Goal: Task Accomplishment & Management: Manage account settings

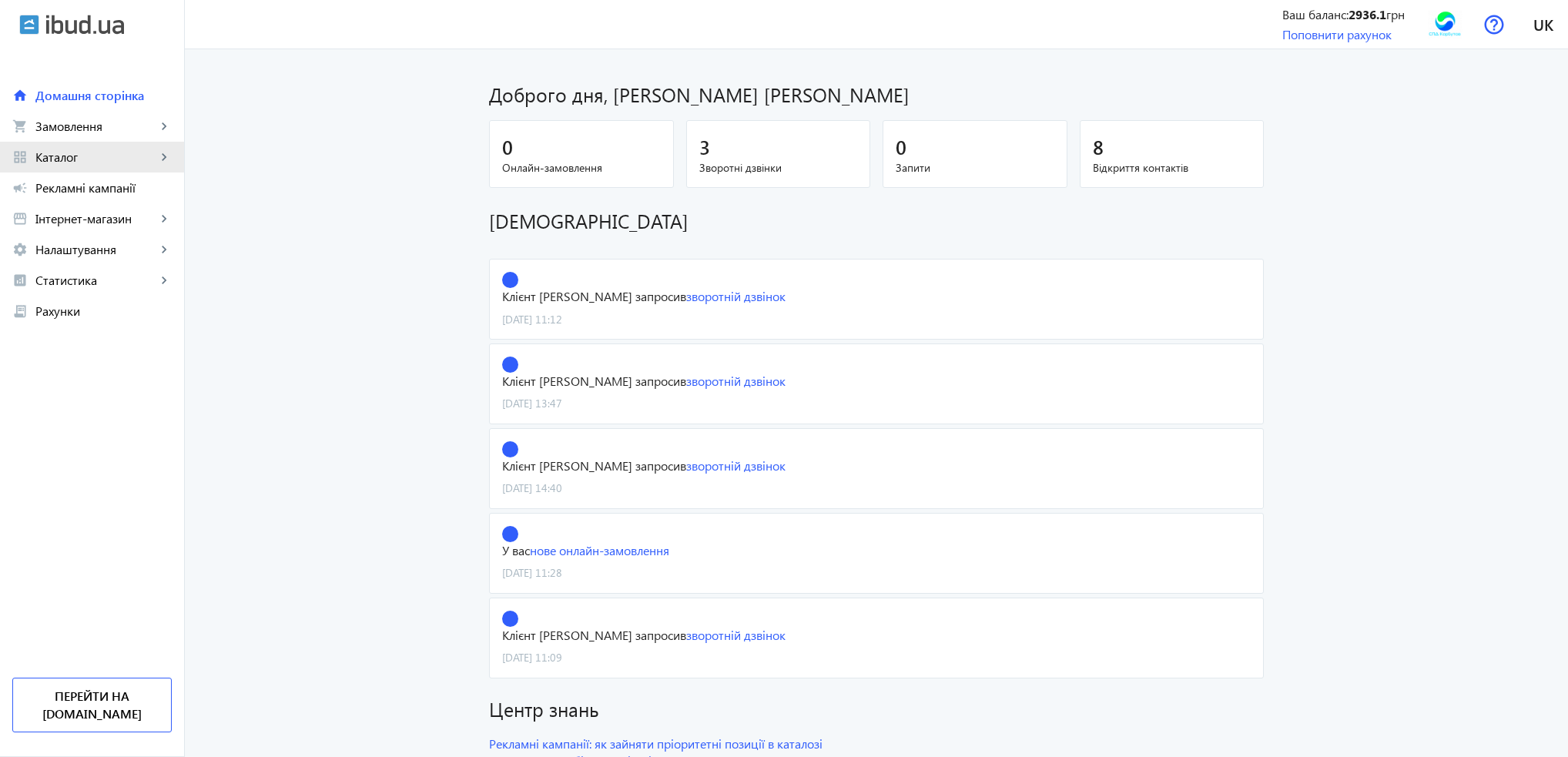
click at [54, 166] on link "grid_view Каталог keyboard_arrow_right" at bounding box center [92, 157] width 184 height 31
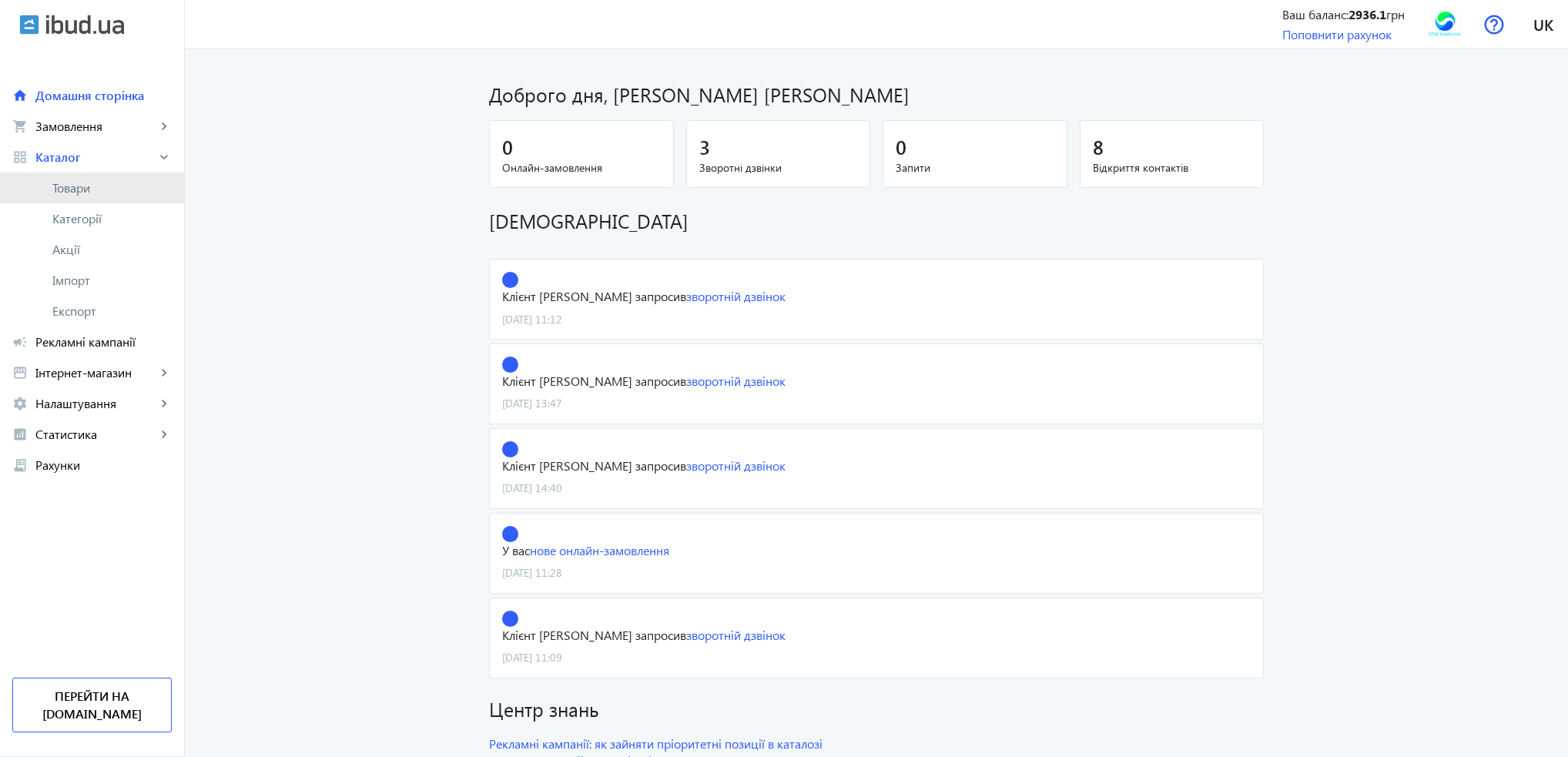
click at [62, 187] on span "Товари" at bounding box center [111, 187] width 119 height 15
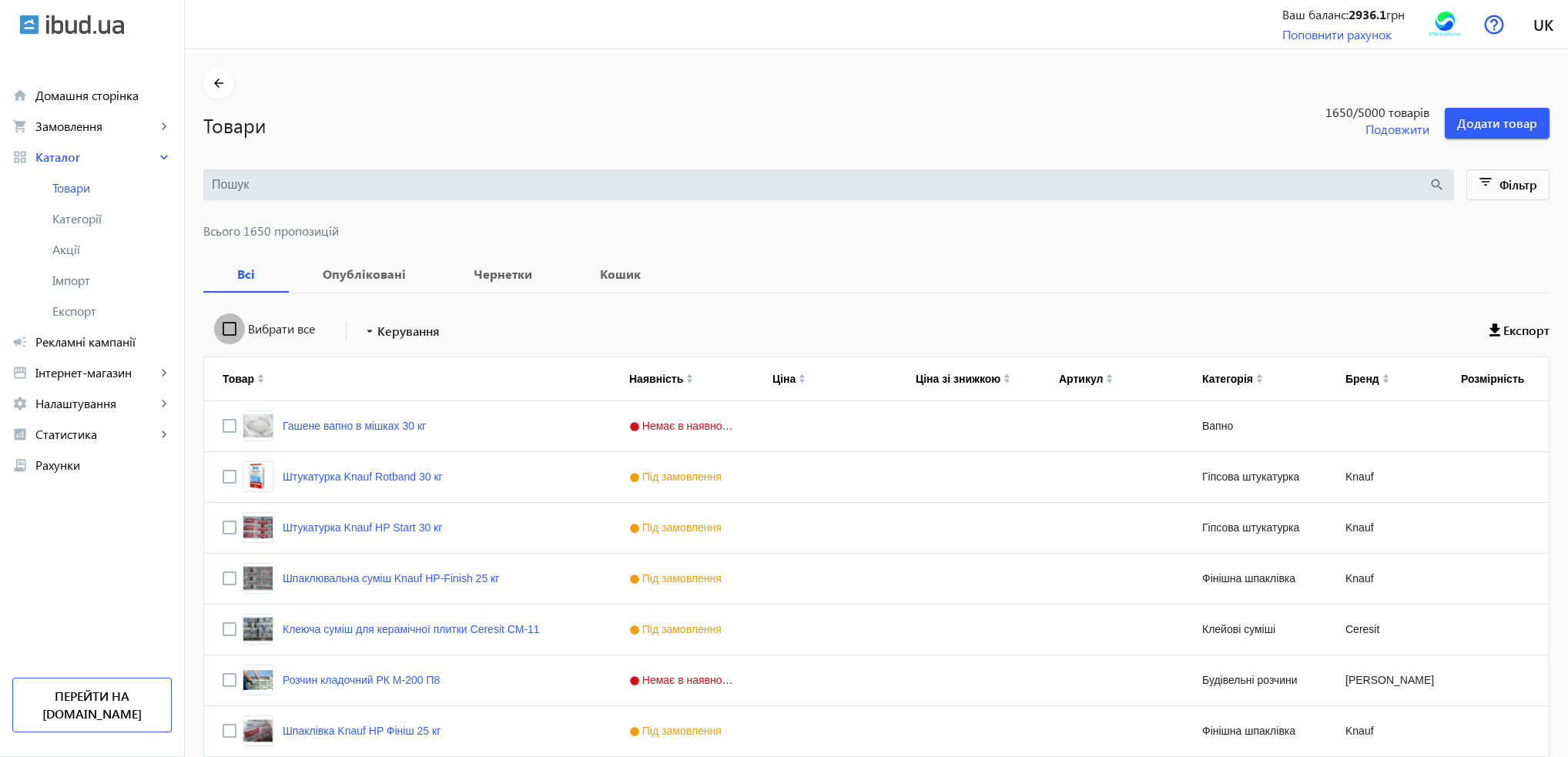
click at [225, 330] on input "Вибрати все" at bounding box center [229, 328] width 31 height 31
checkbox input "true"
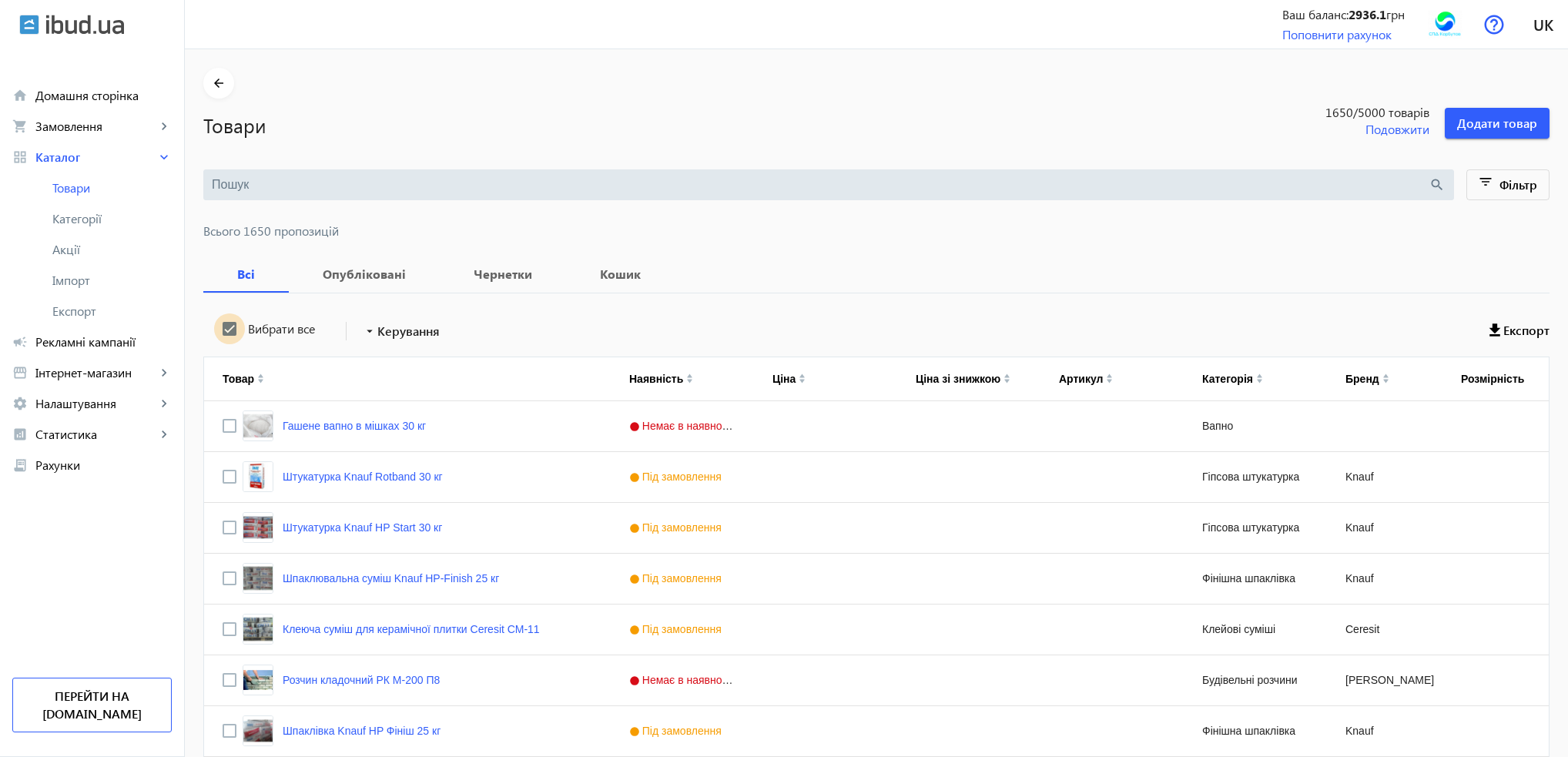
checkbox input "true"
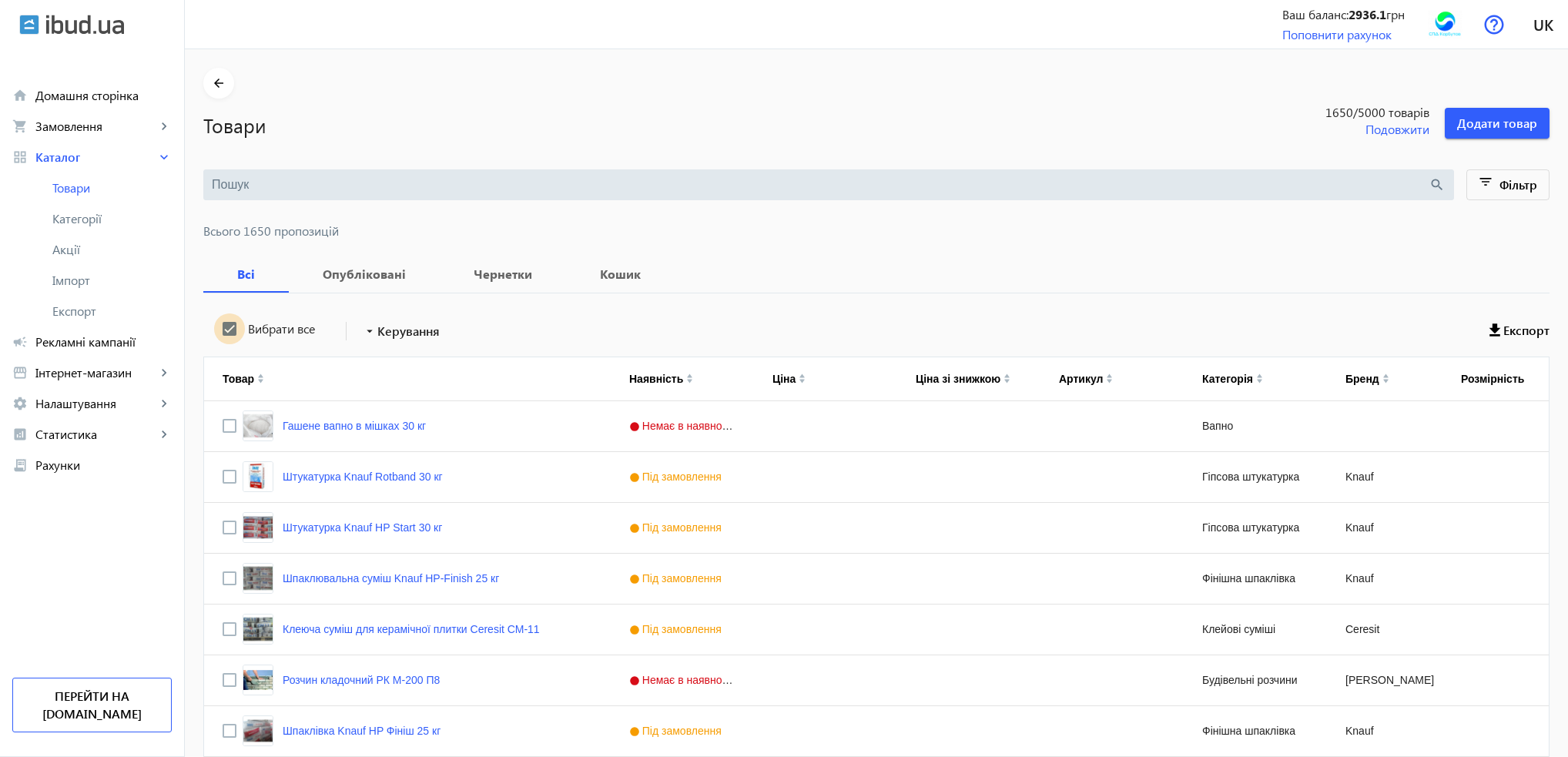
checkbox input "true"
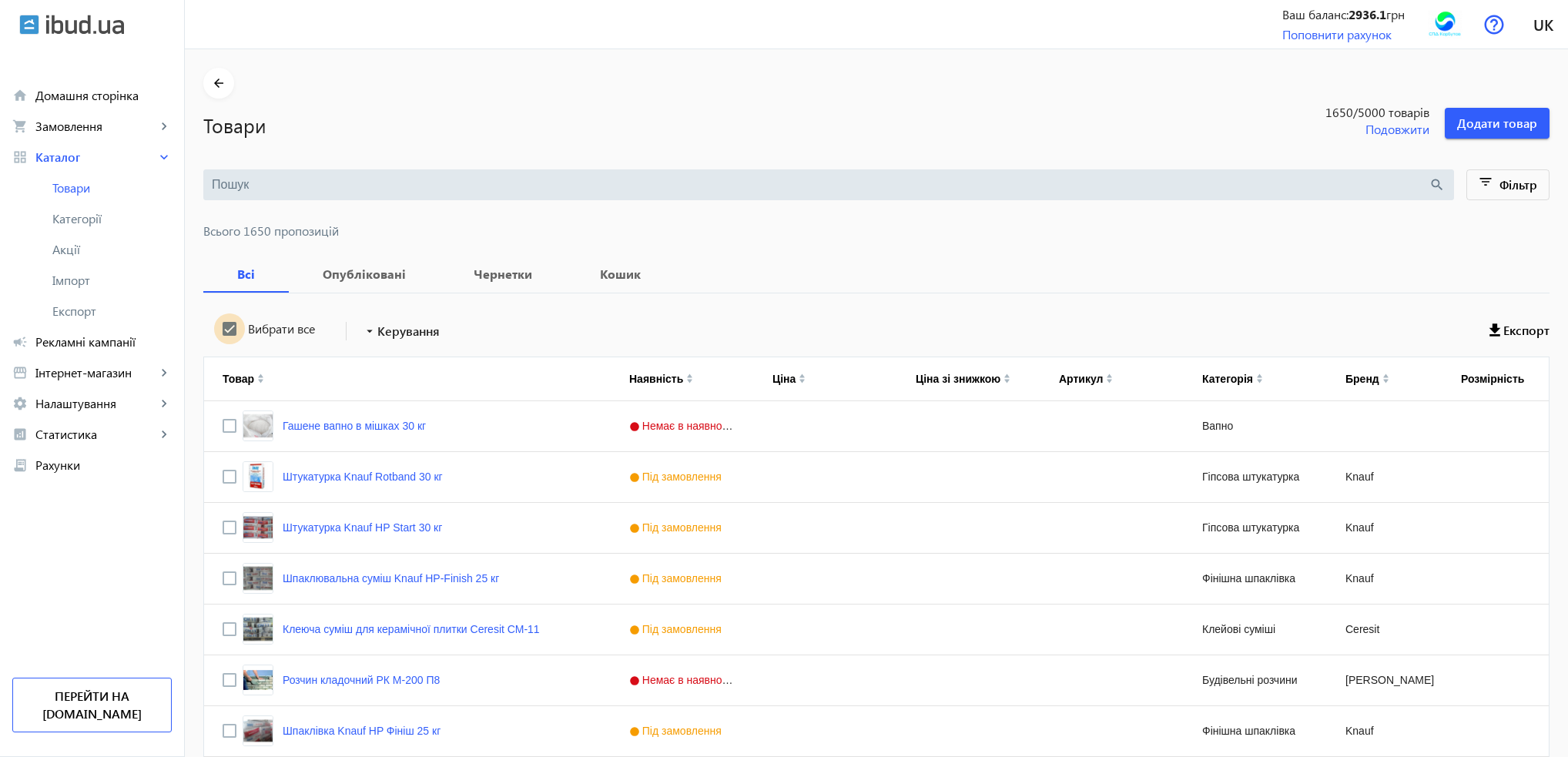
checkbox input "true"
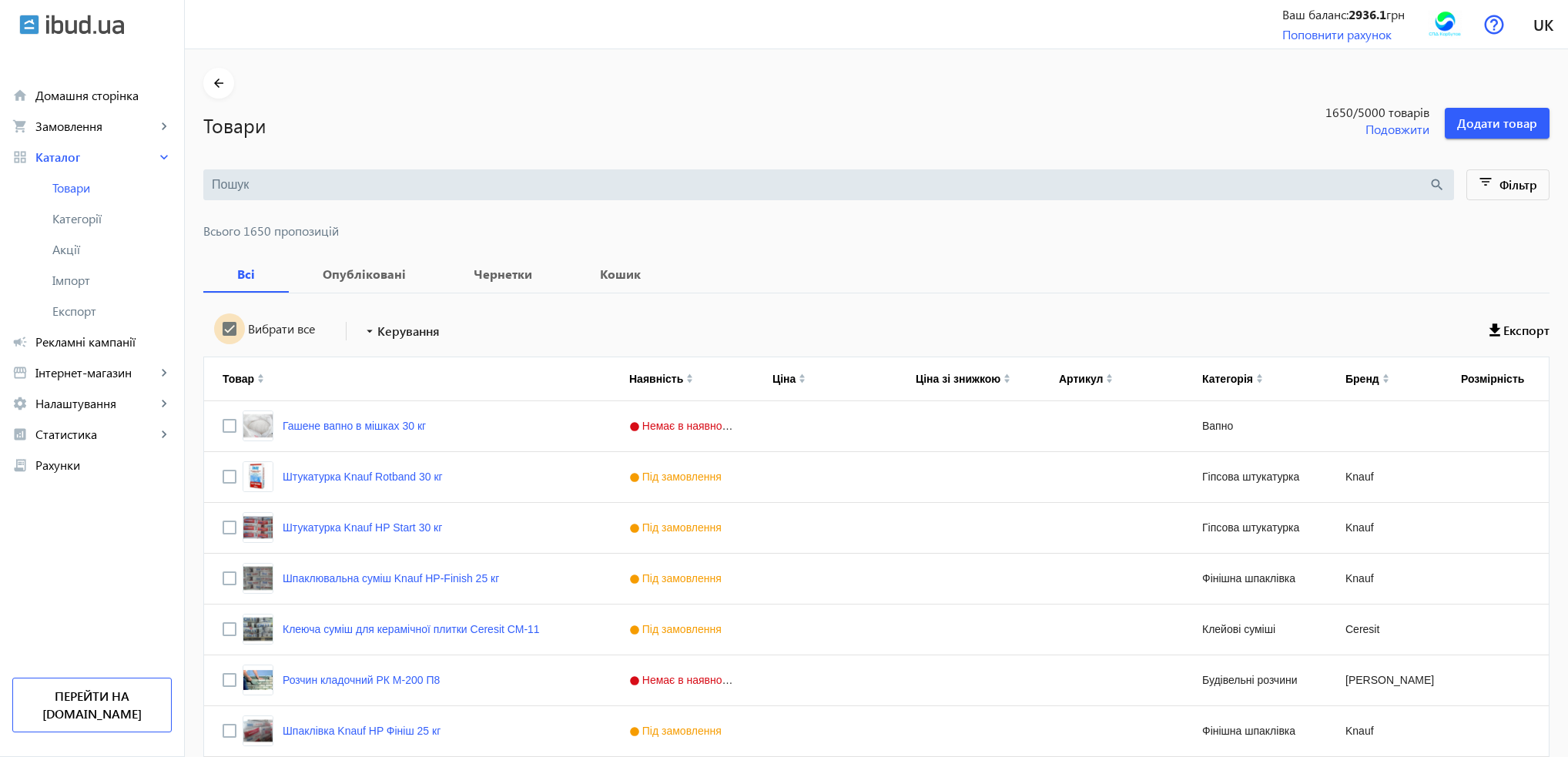
checkbox input "true"
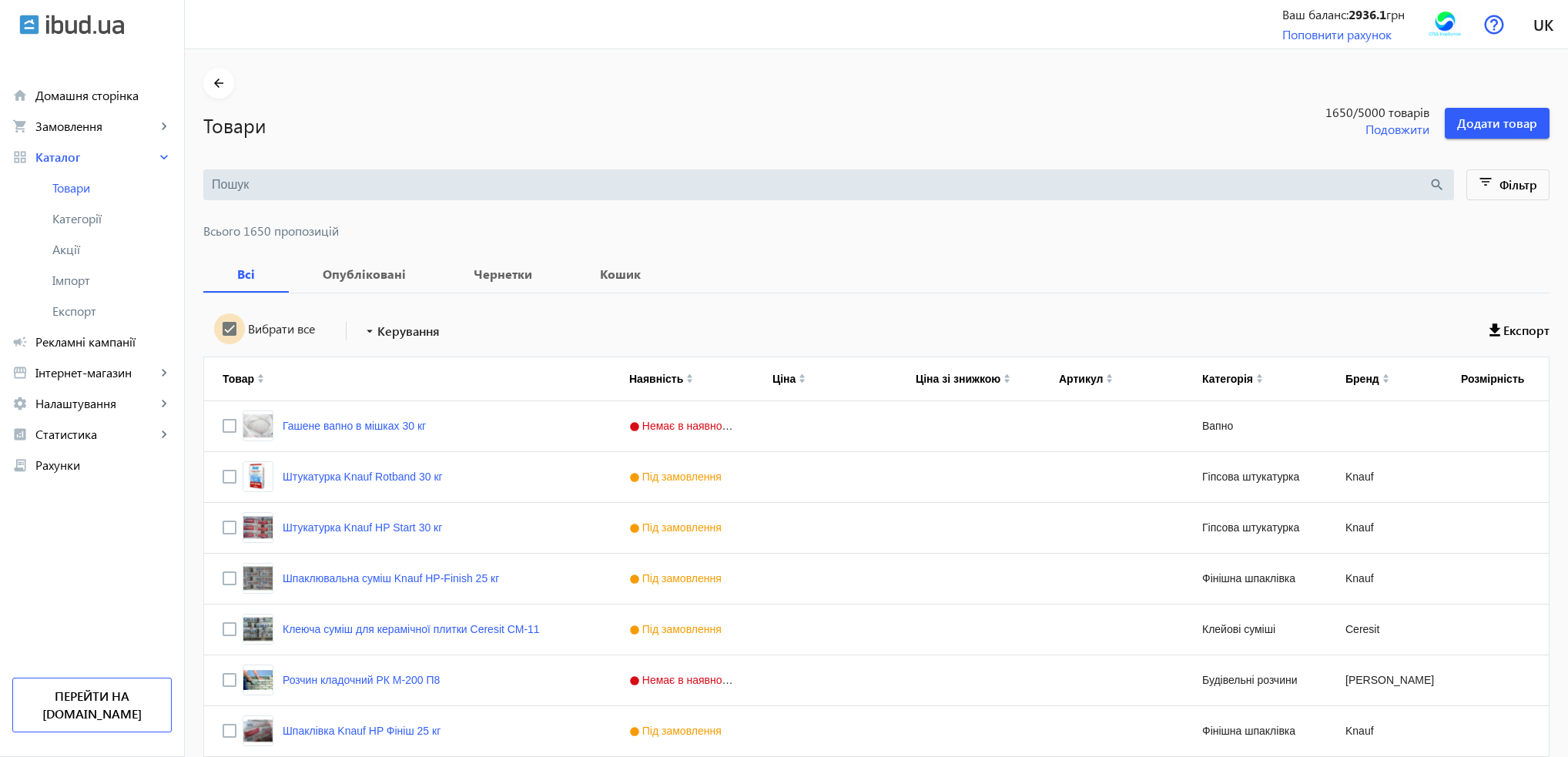
checkbox input "true"
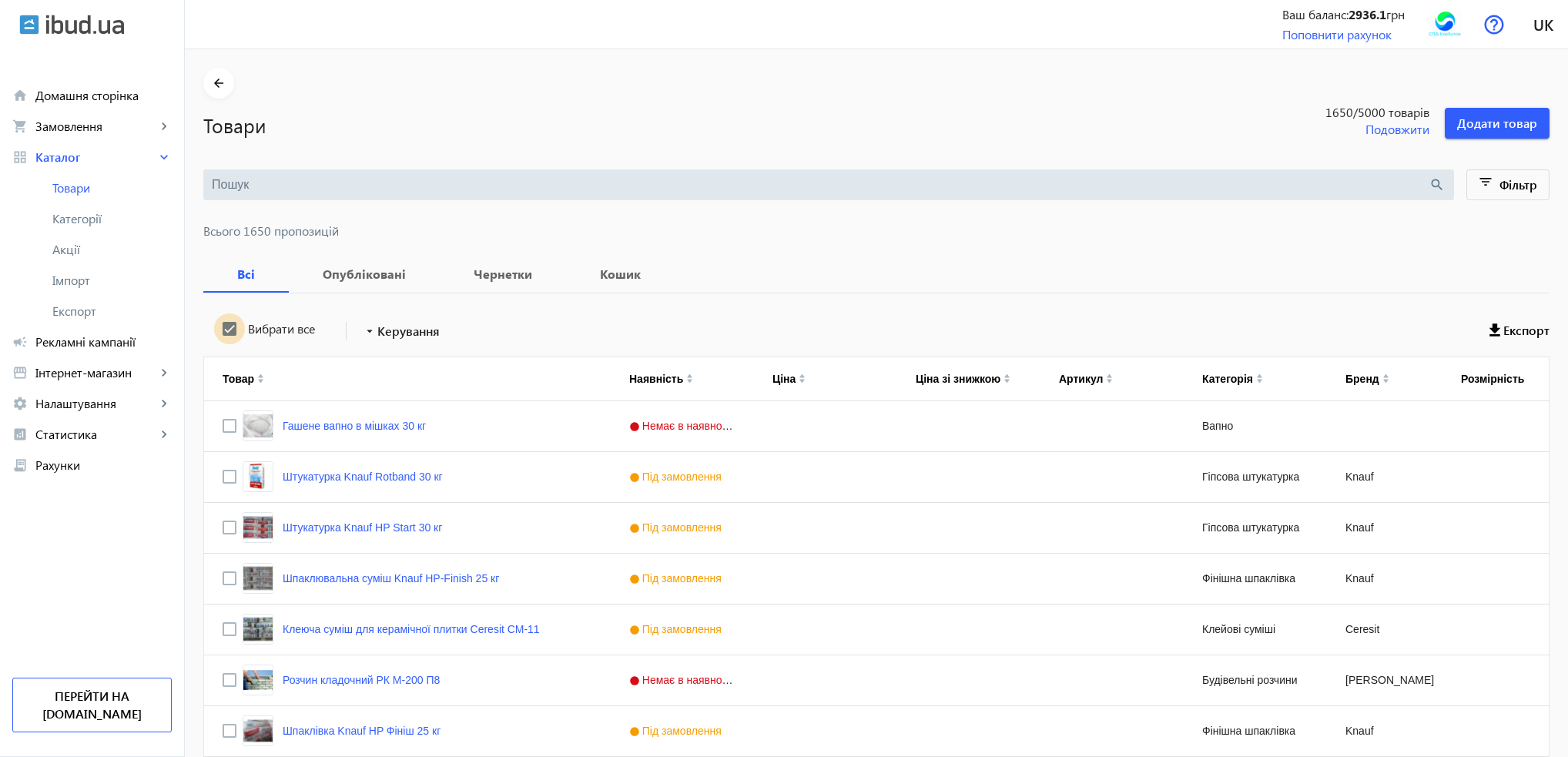
checkbox input "true"
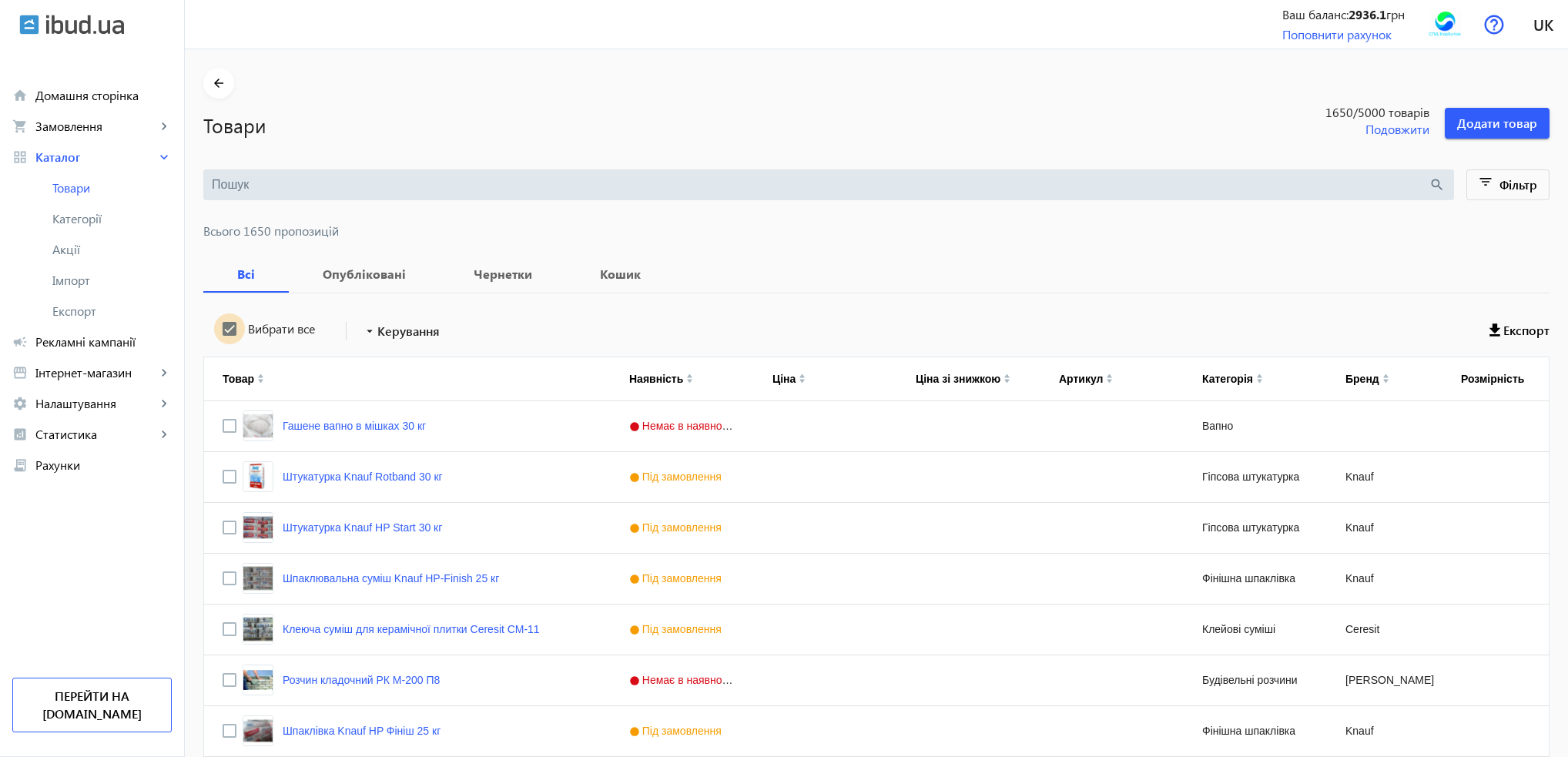
checkbox input "true"
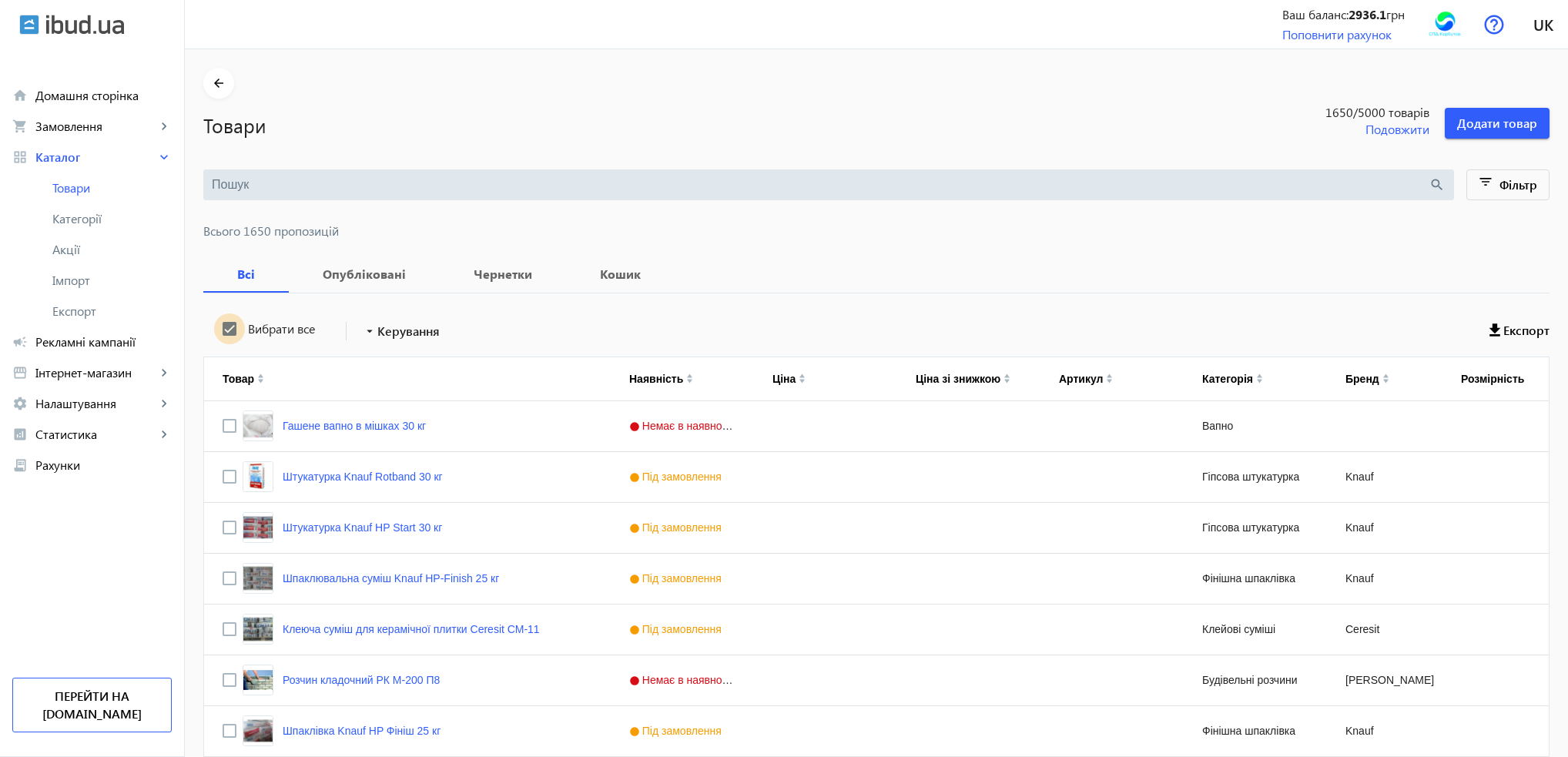
checkbox input "true"
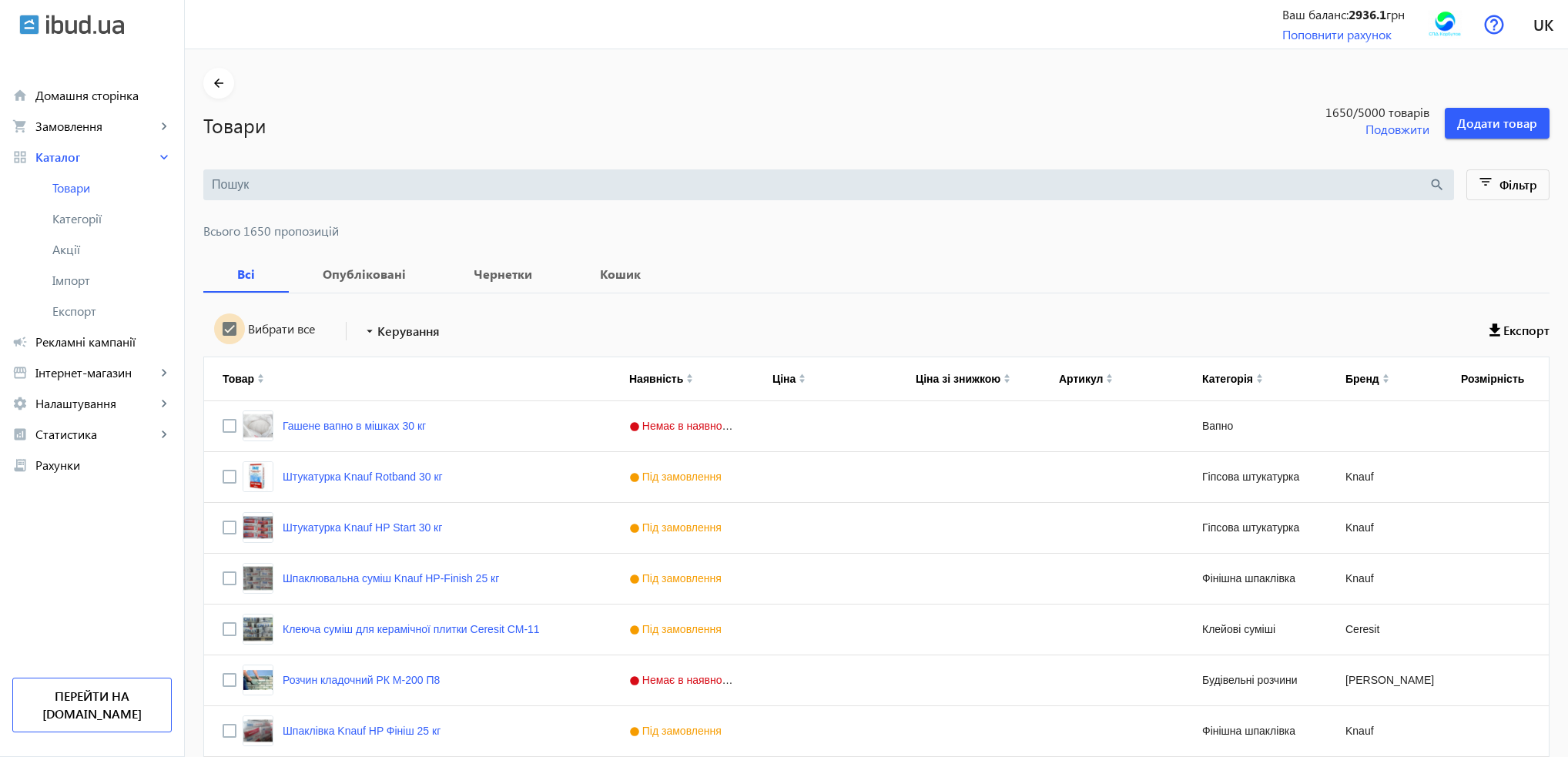
checkbox input "true"
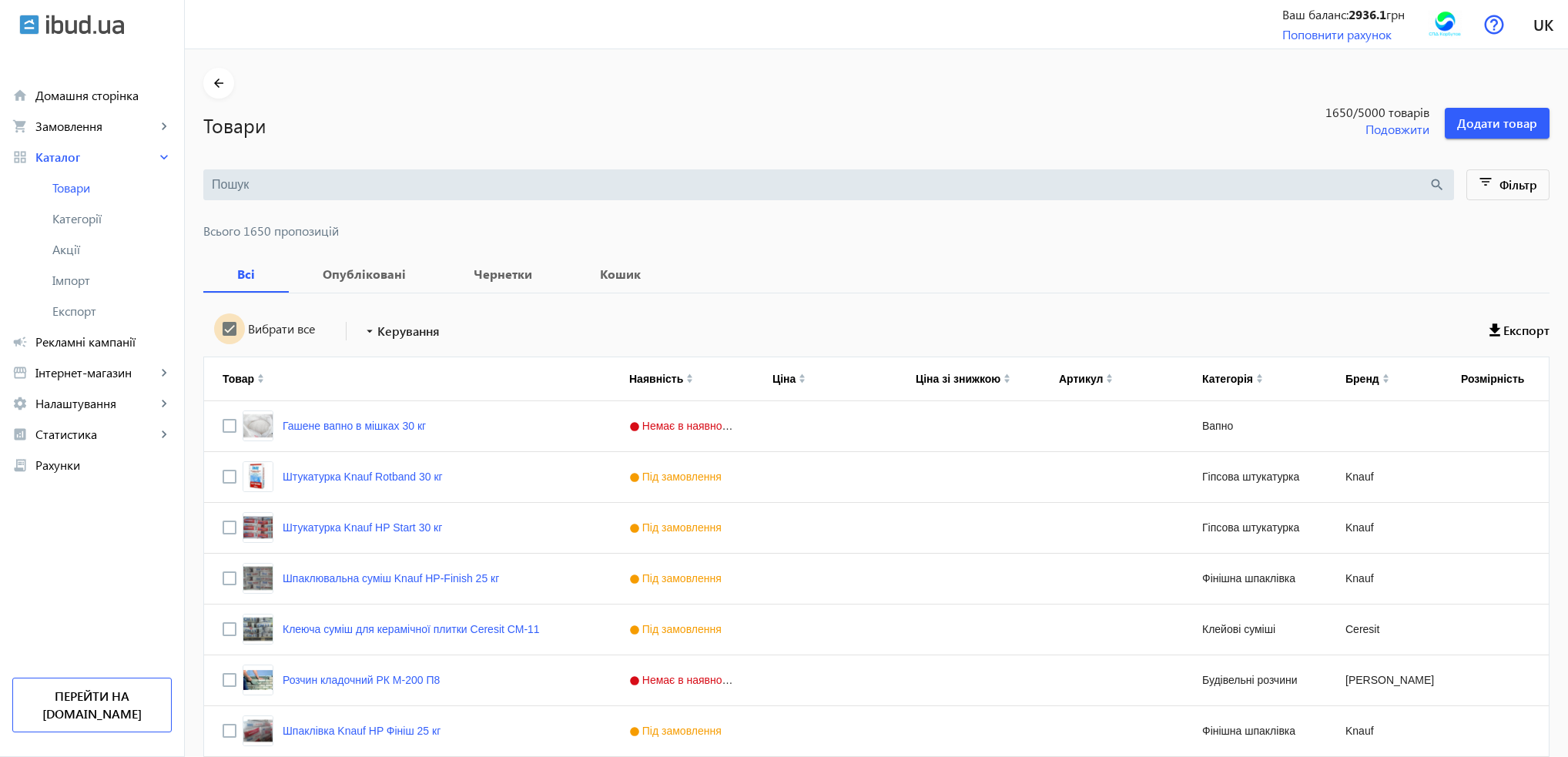
checkbox input "true"
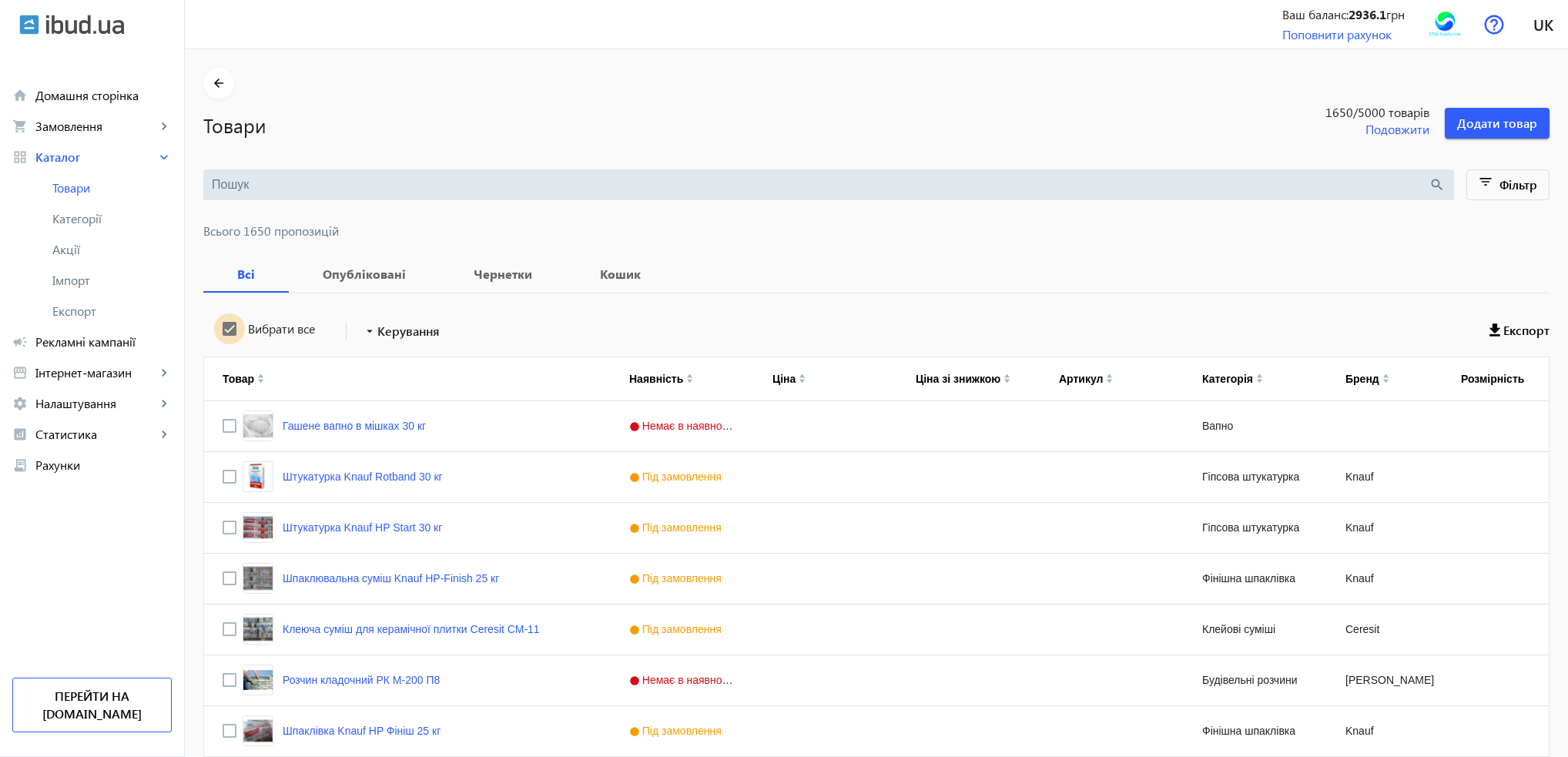
checkbox input "true"
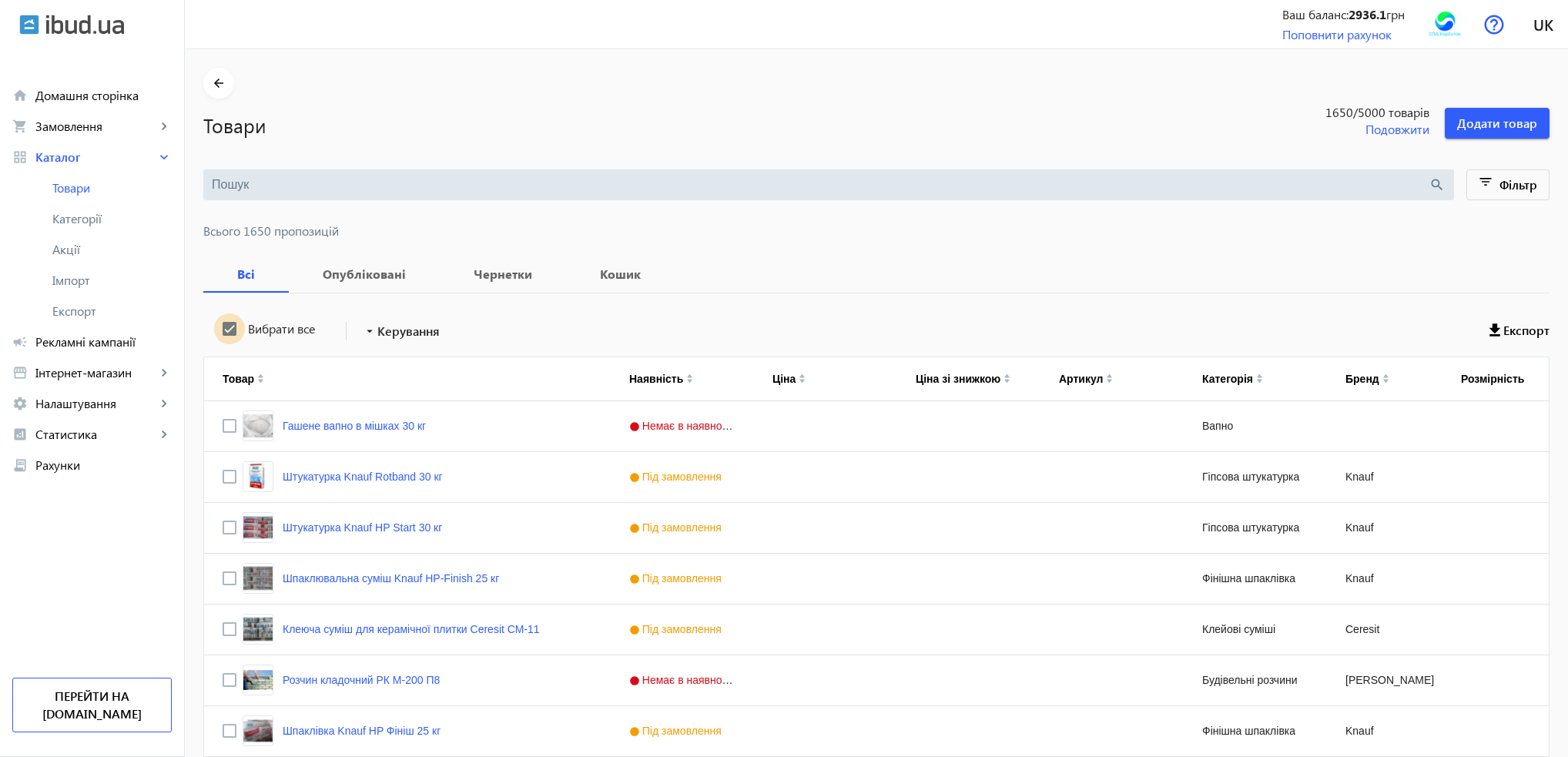
checkbox input "true"
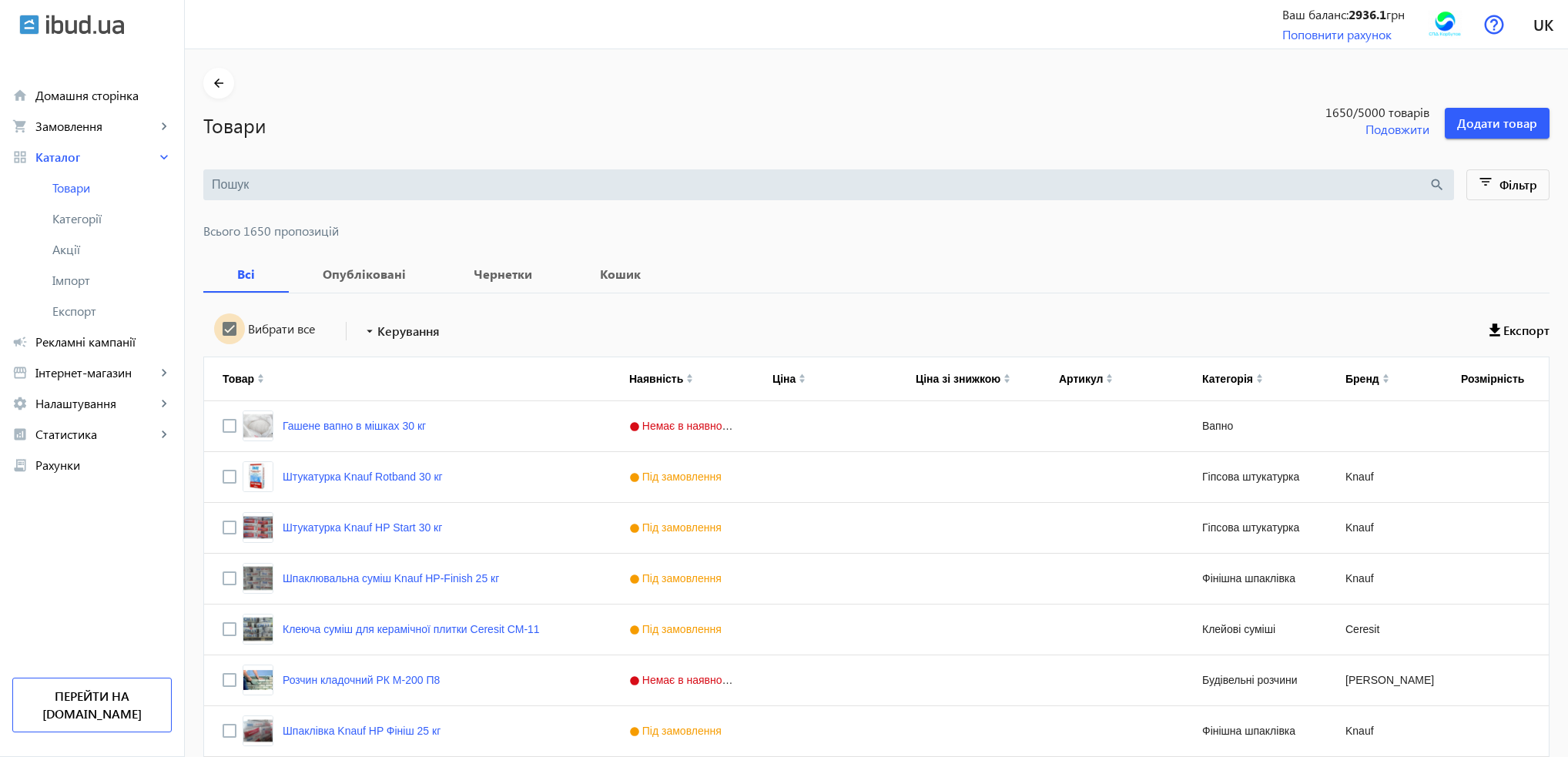
checkbox input "true"
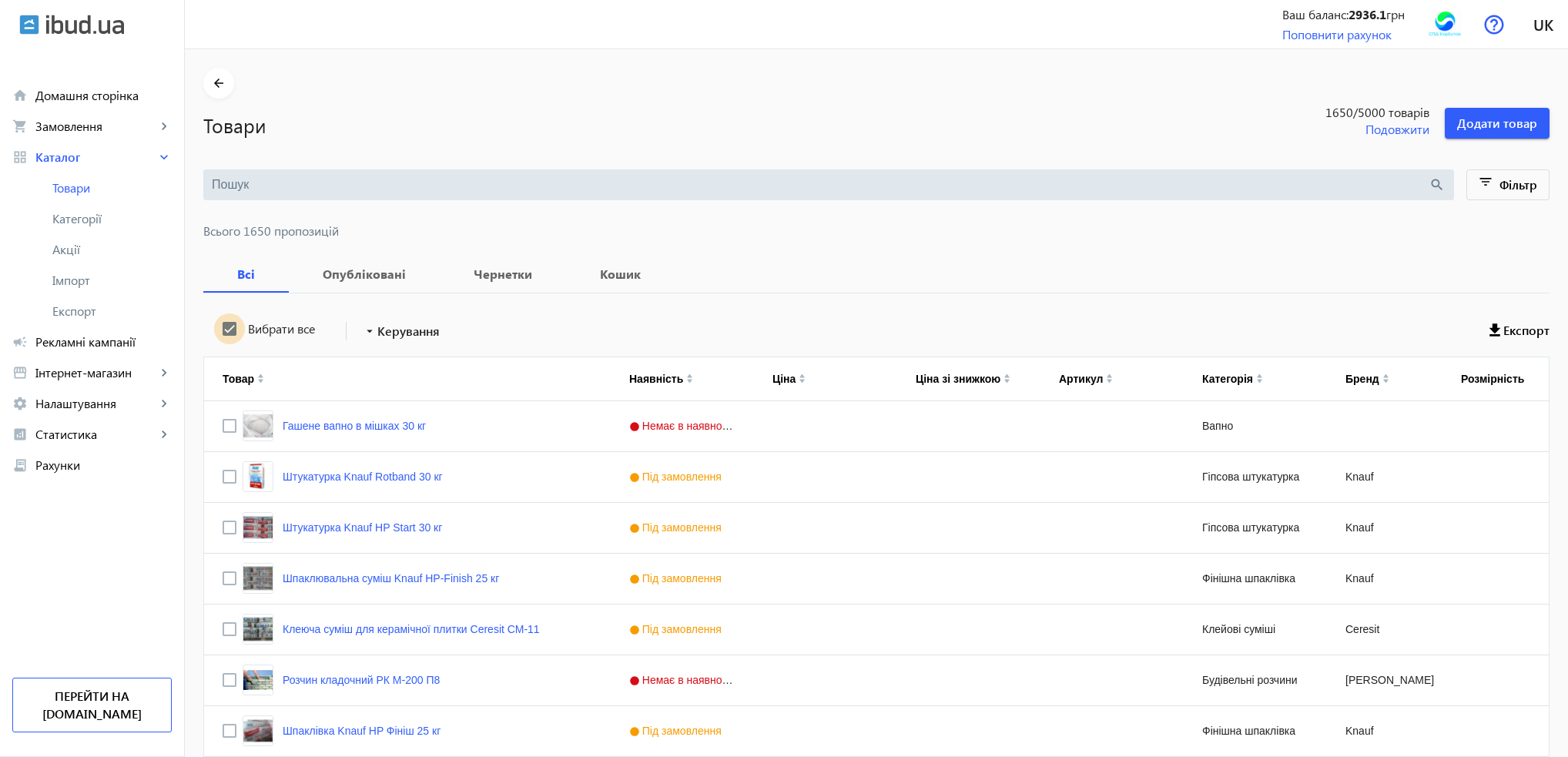
checkbox input "true"
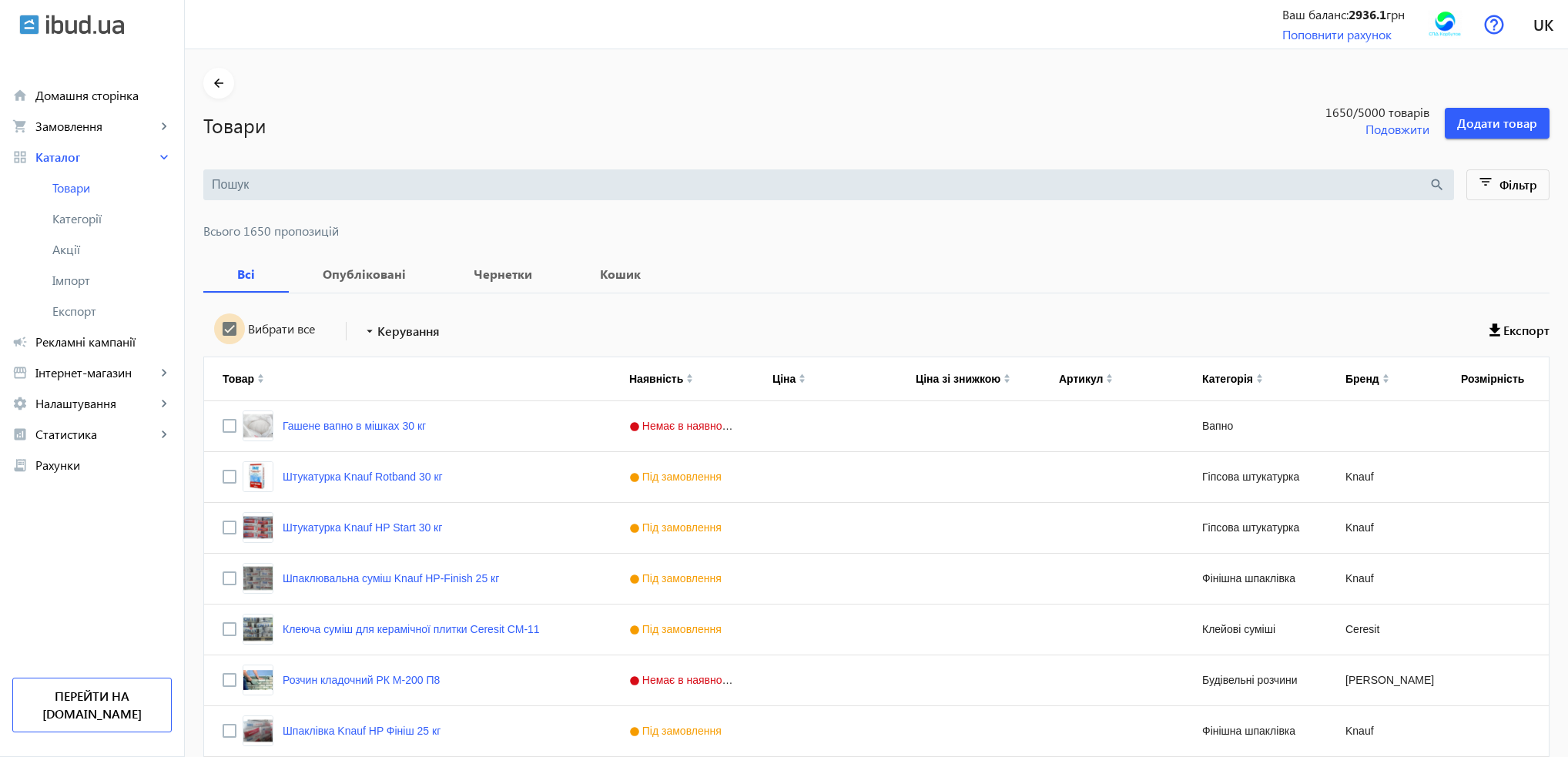
checkbox input "true"
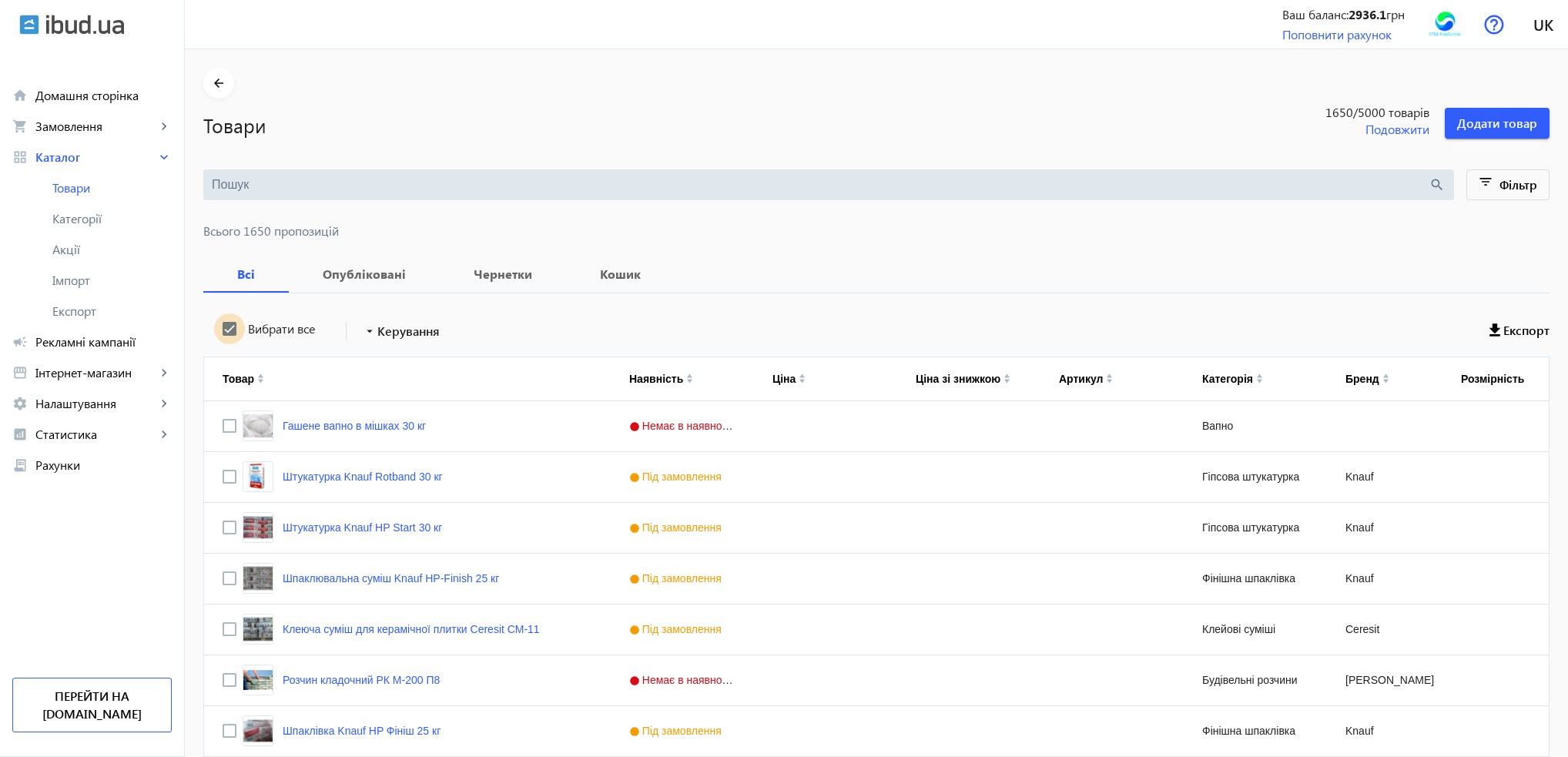
checkbox input "true"
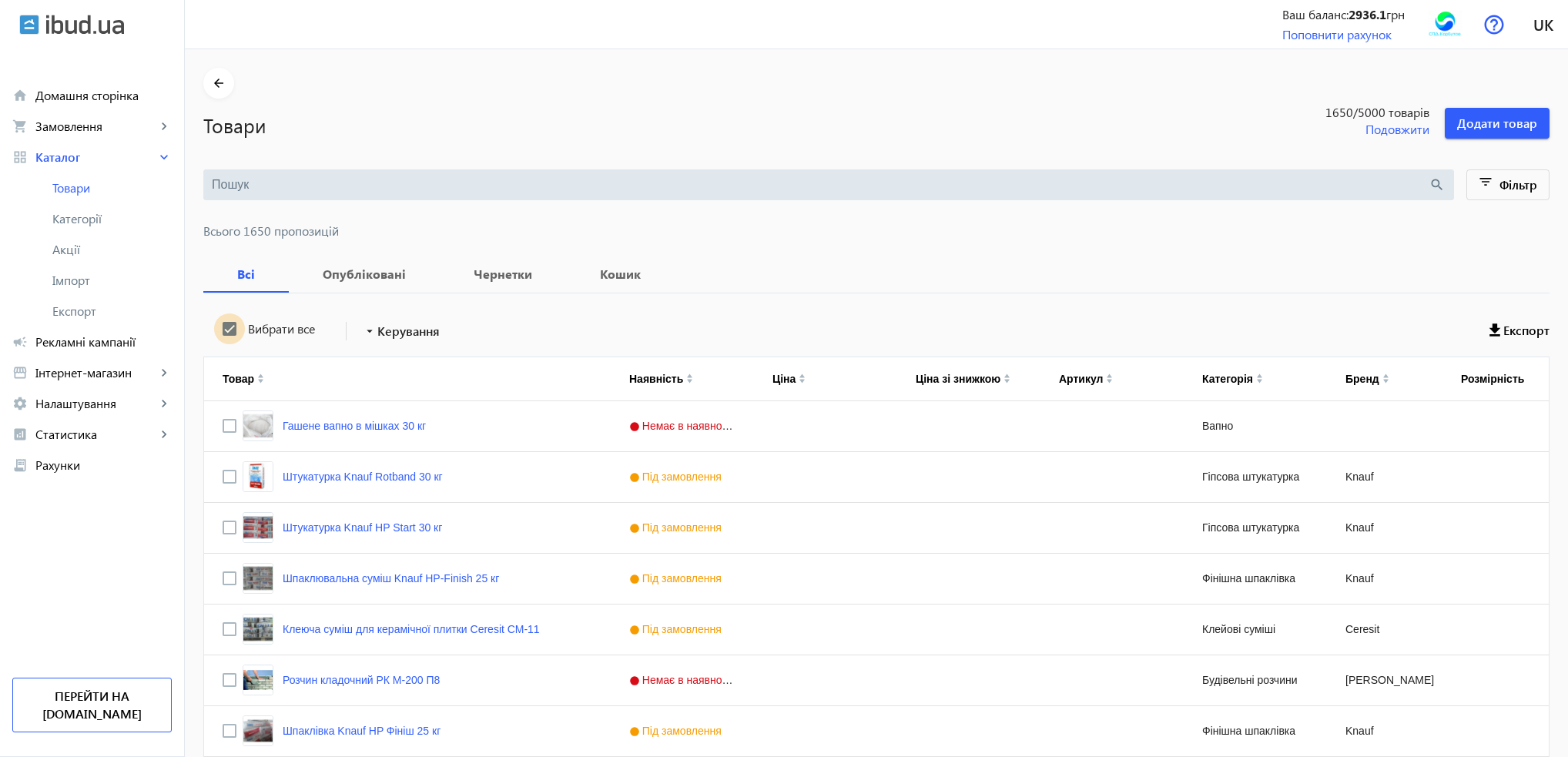
checkbox input "true"
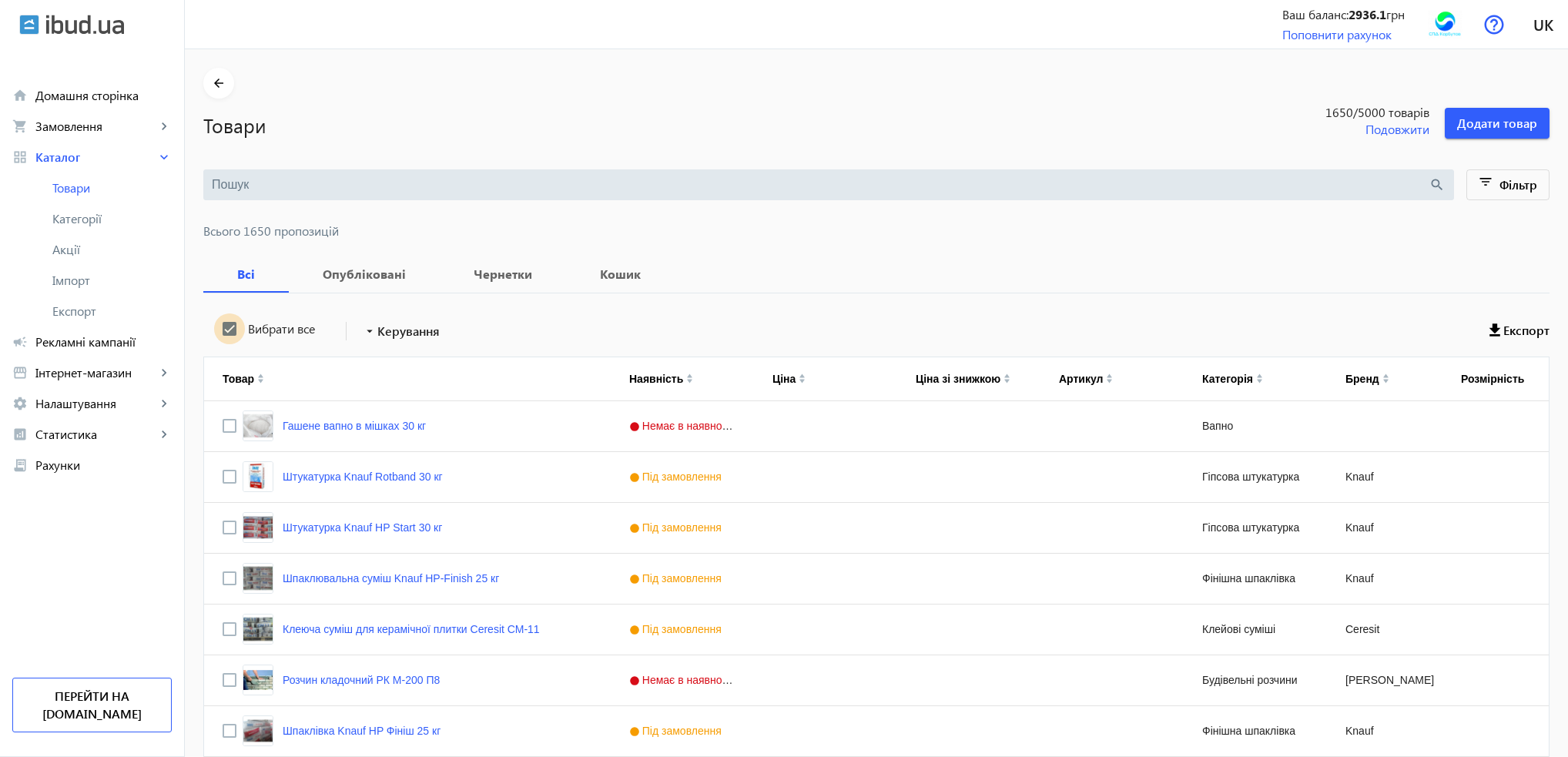
checkbox input "true"
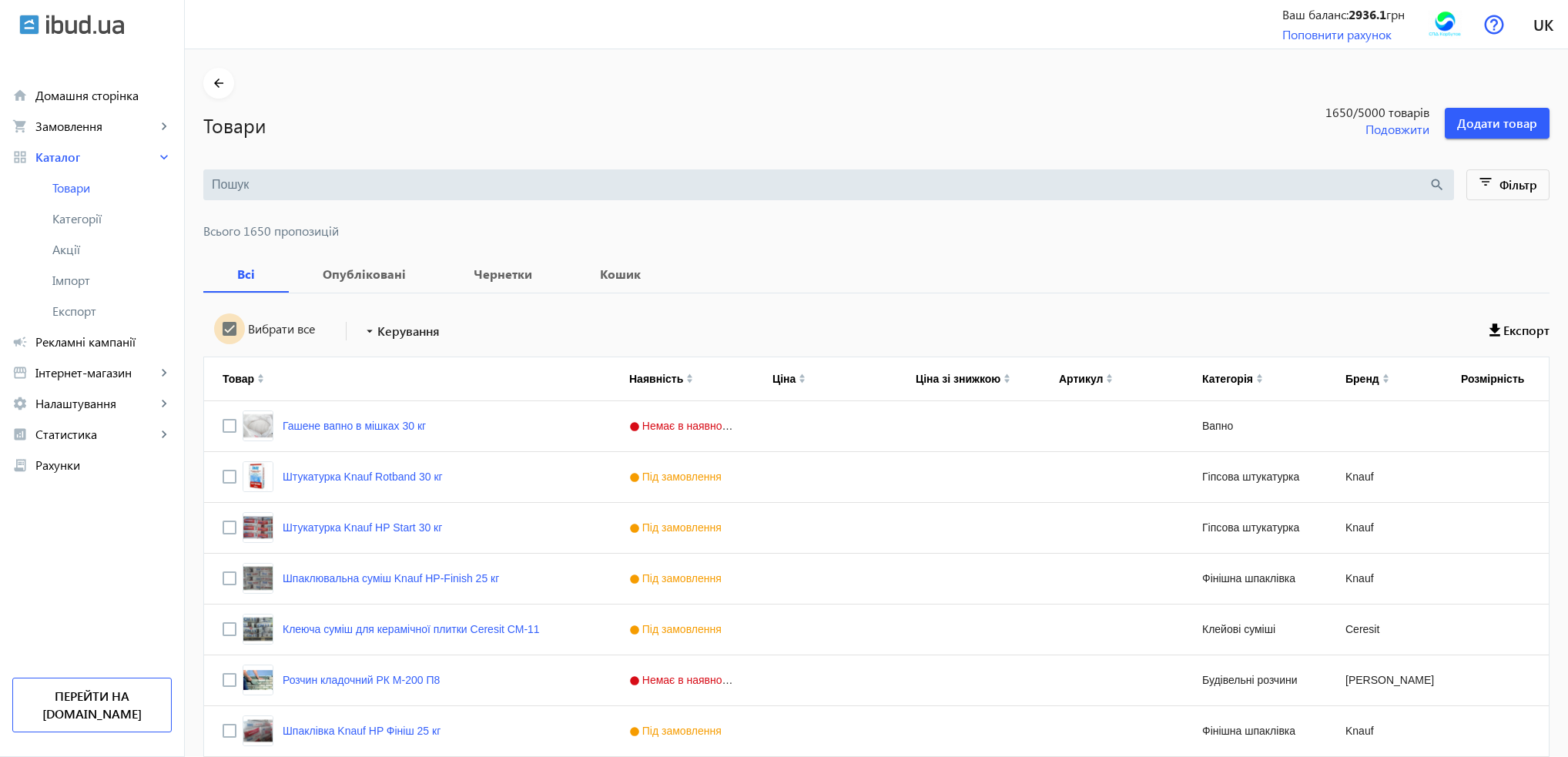
checkbox input "true"
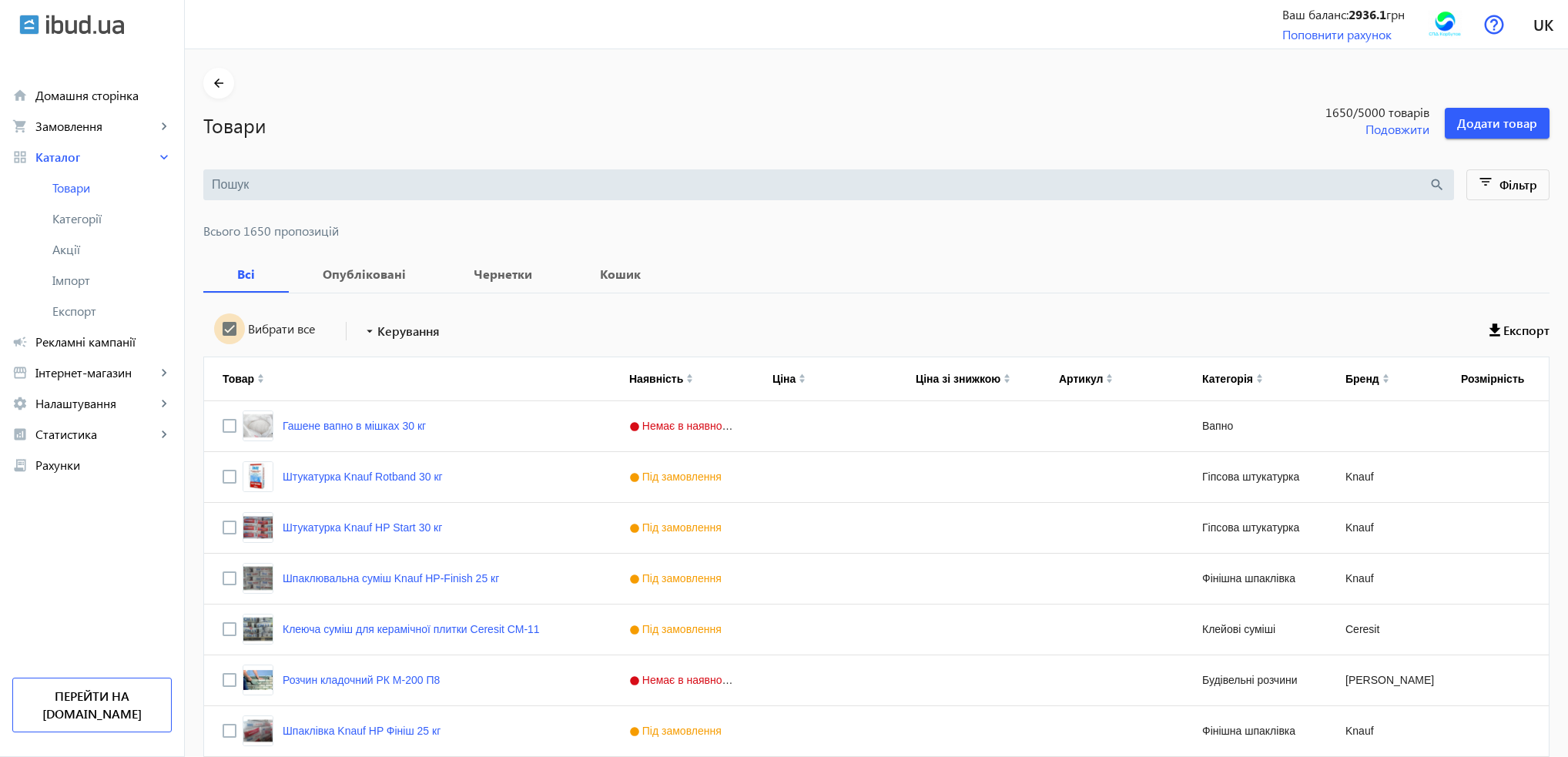
checkbox input "true"
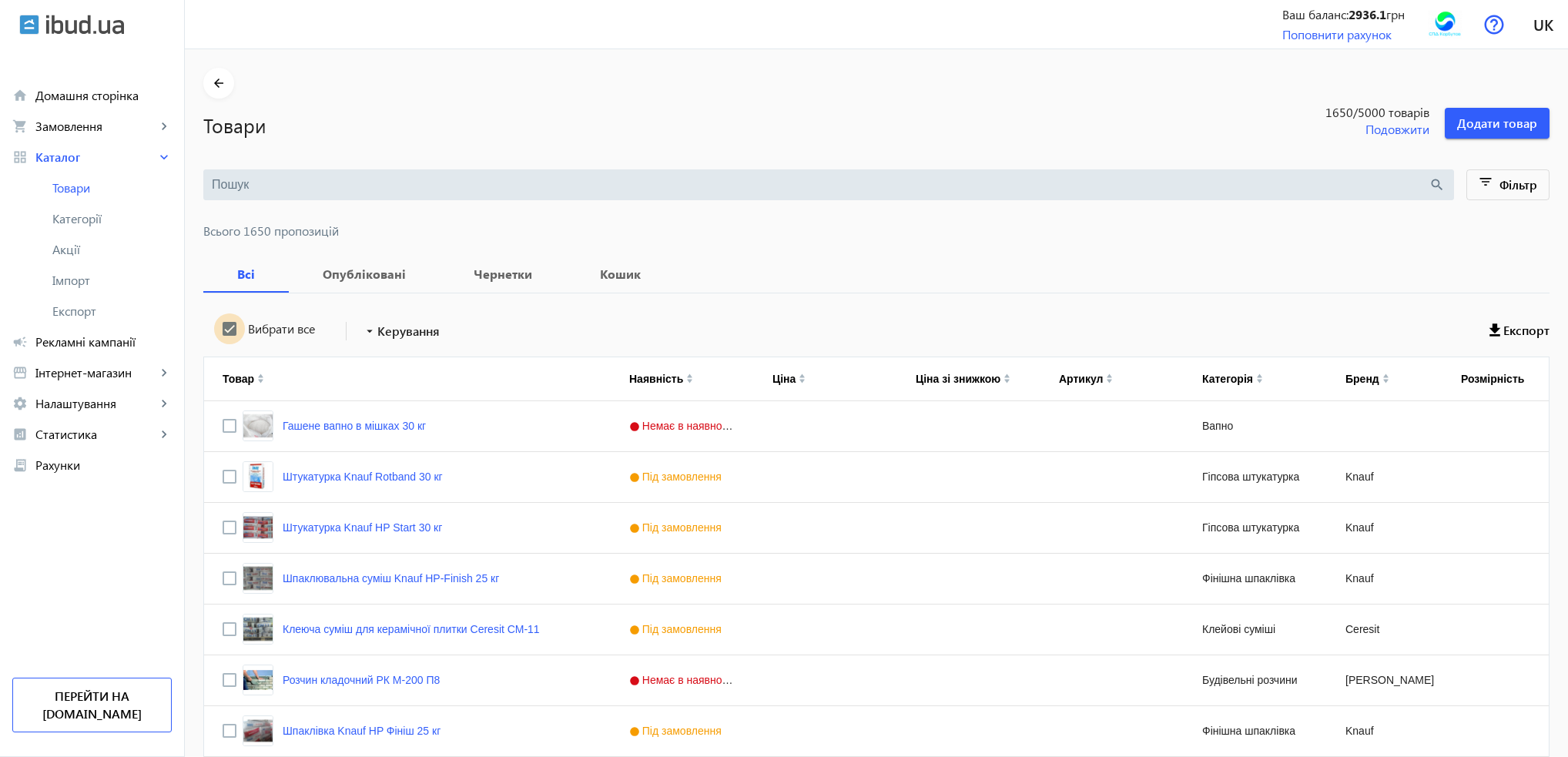
checkbox input "true"
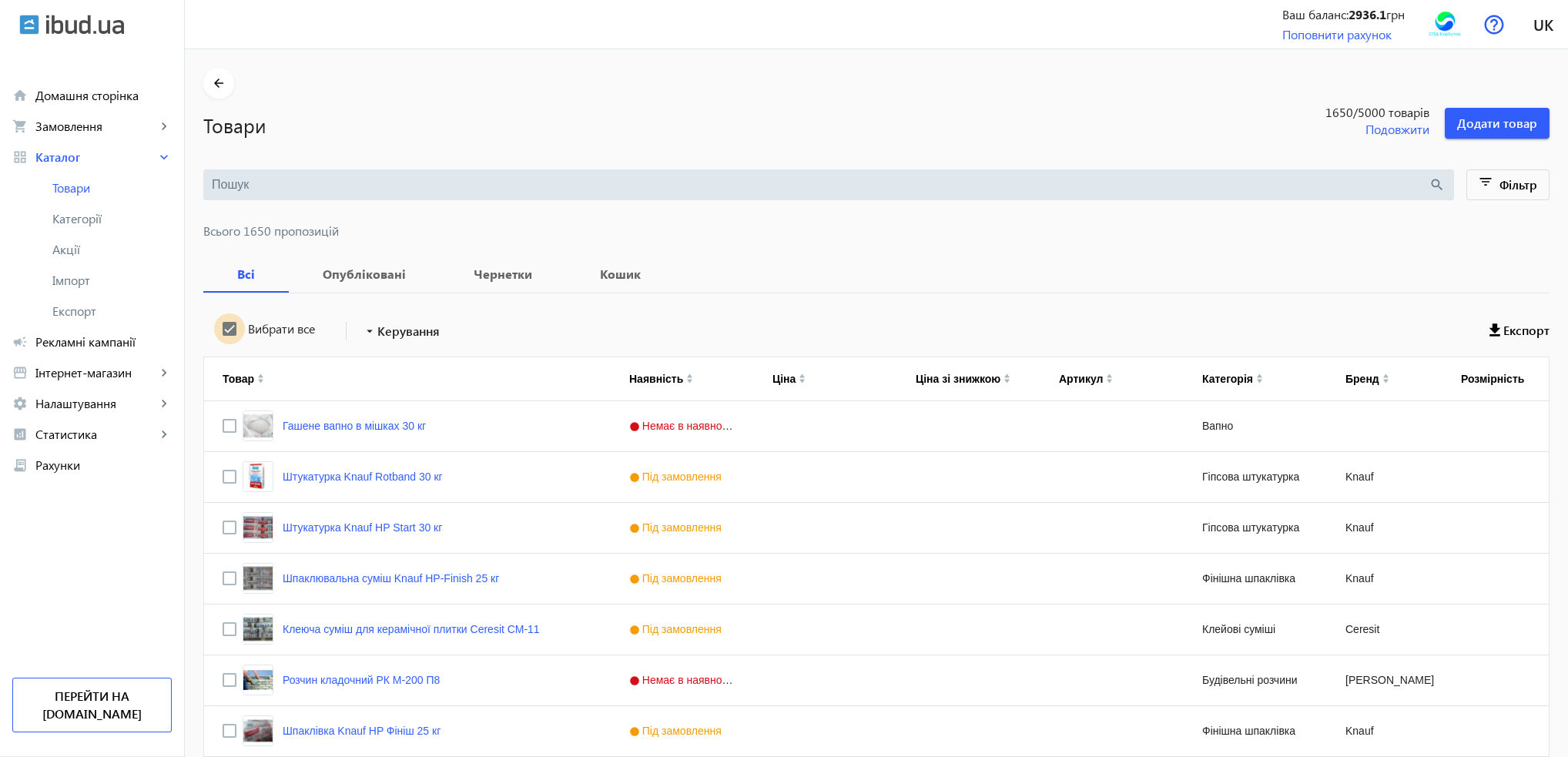
checkbox input "true"
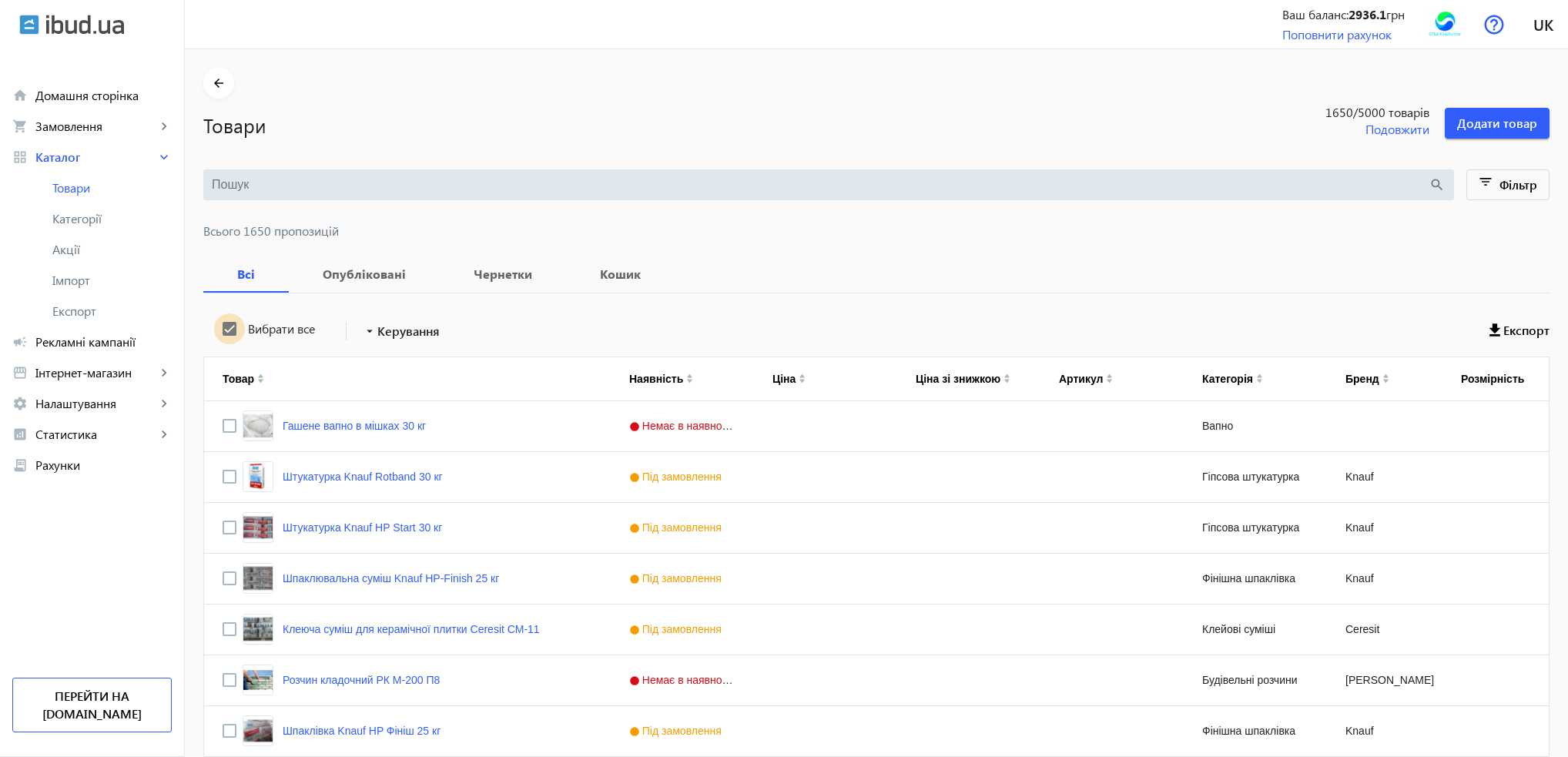
checkbox input "true"
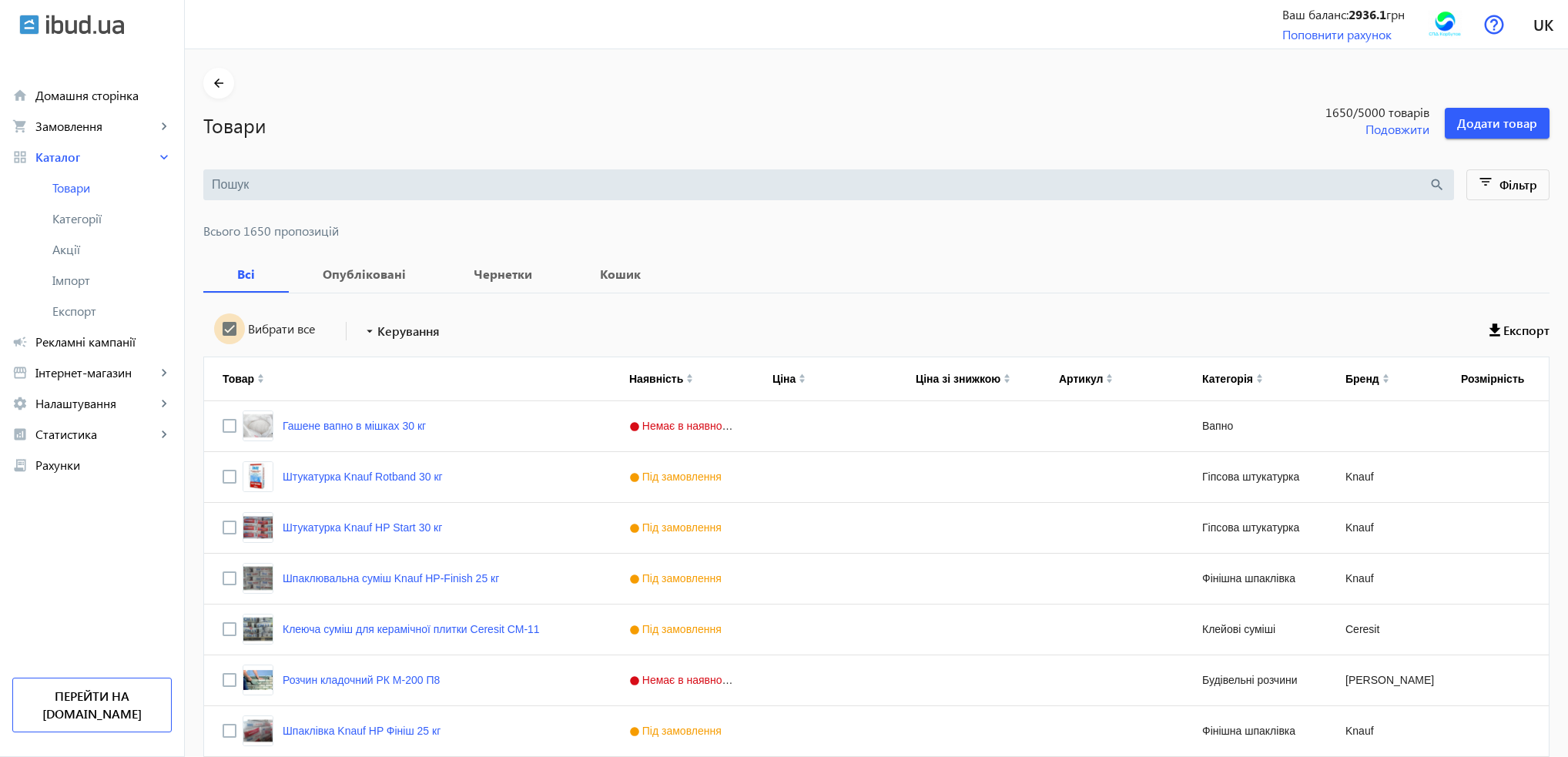
checkbox input "true"
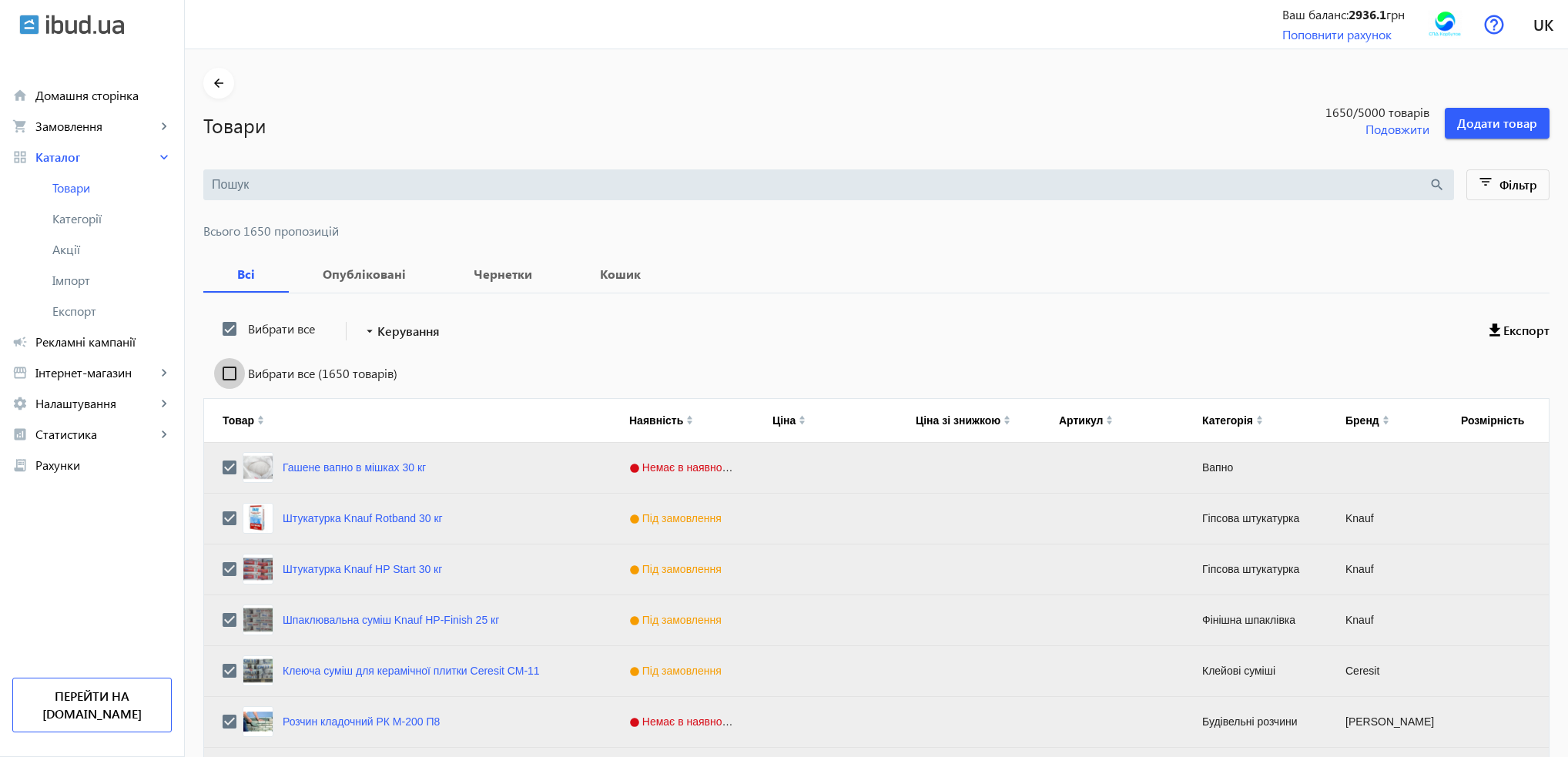
click at [221, 371] on input "Вибрати все (1650 товарів)" at bounding box center [229, 373] width 31 height 31
checkbox input "true"
click at [408, 332] on span "Керування" at bounding box center [409, 331] width 63 height 19
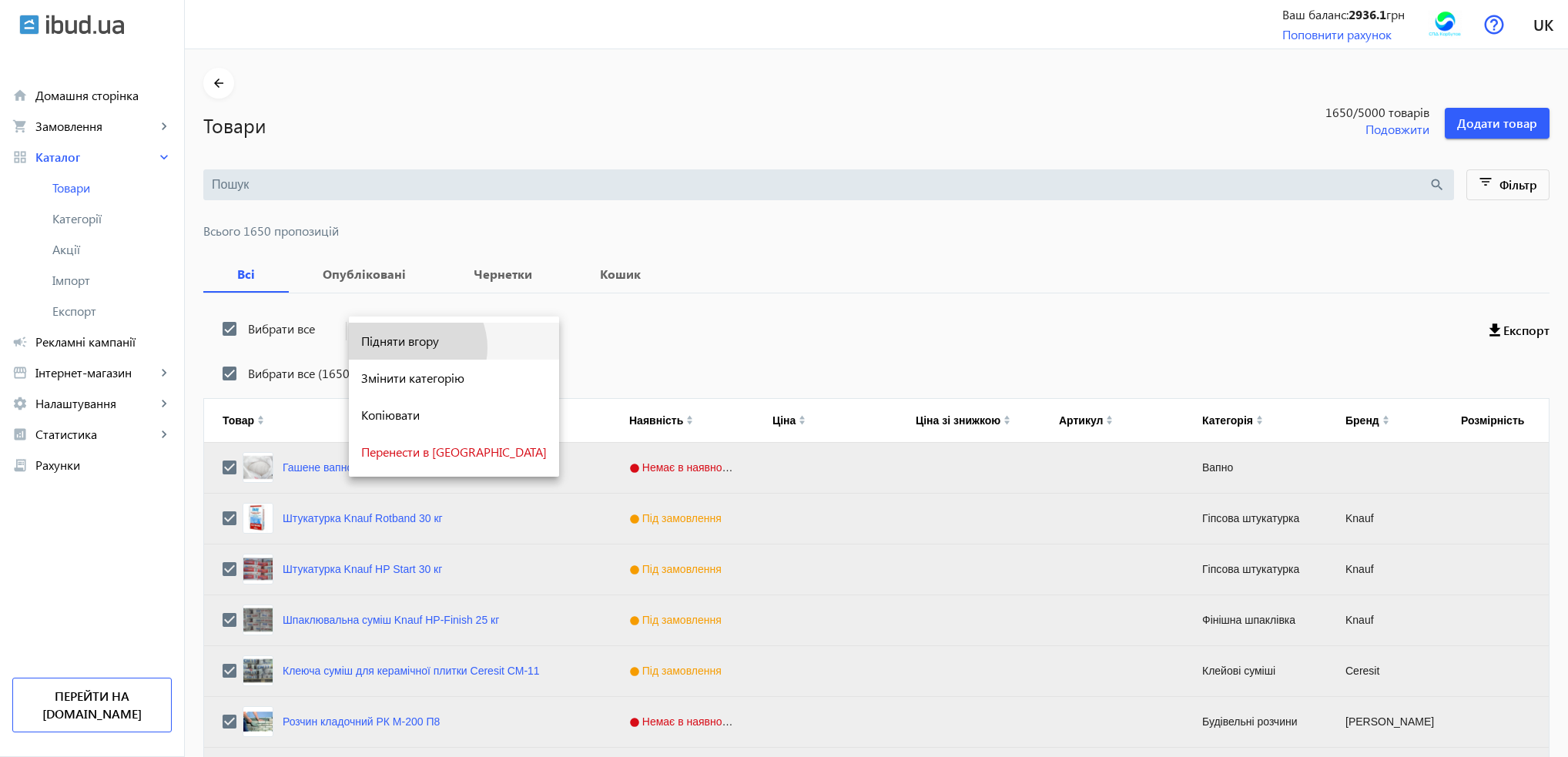
click at [410, 348] on span "Підняти вгору" at bounding box center [454, 341] width 186 height 12
click at [382, 332] on span "Керування" at bounding box center [409, 331] width 63 height 19
click at [396, 342] on span "Підняти вгору" at bounding box center [454, 341] width 186 height 12
